Goal: Task Accomplishment & Management: Complete application form

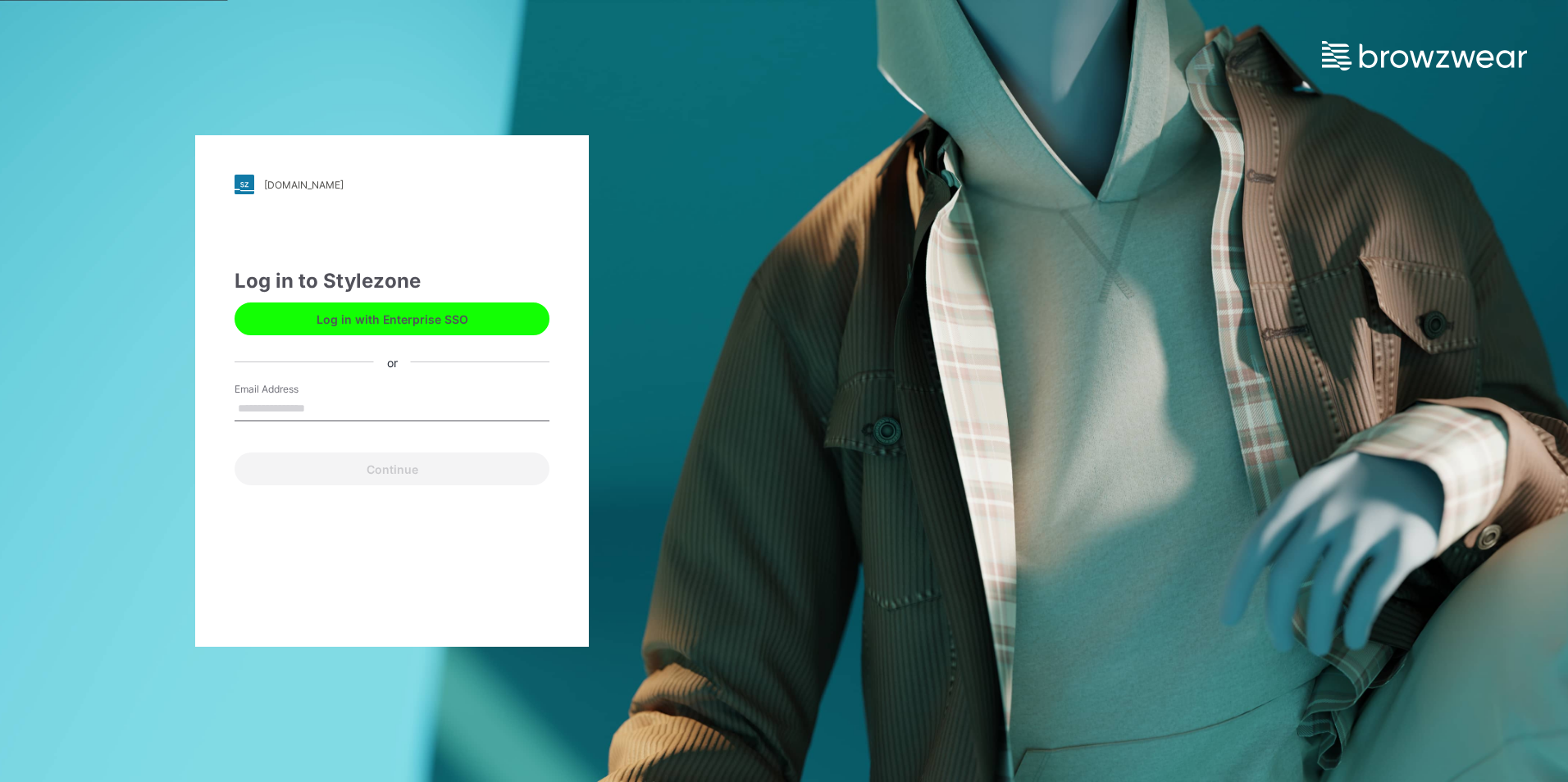
click at [363, 404] on input "Email Address" at bounding box center [392, 408] width 315 height 25
type input "**********"
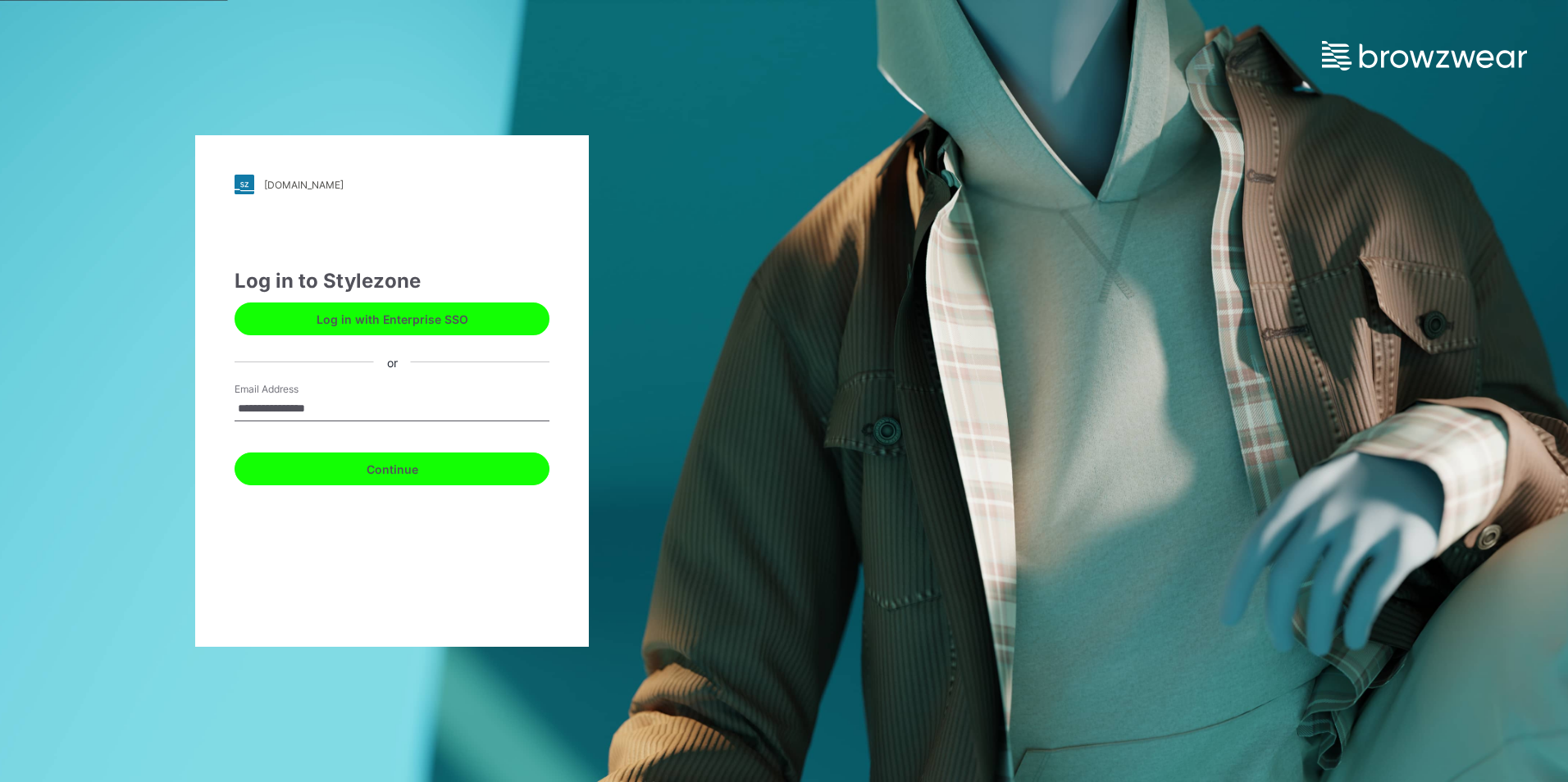
click at [378, 475] on button "Continue" at bounding box center [392, 469] width 315 height 33
